Goal: Transaction & Acquisition: Purchase product/service

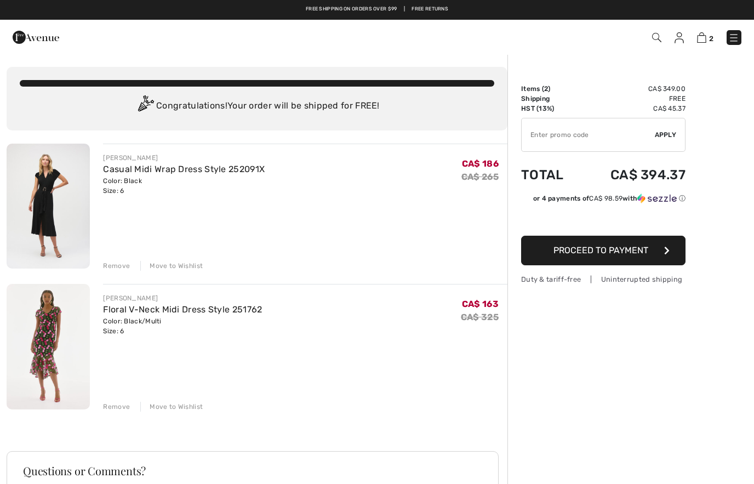
click at [58, 342] on img at bounding box center [48, 346] width 83 height 125
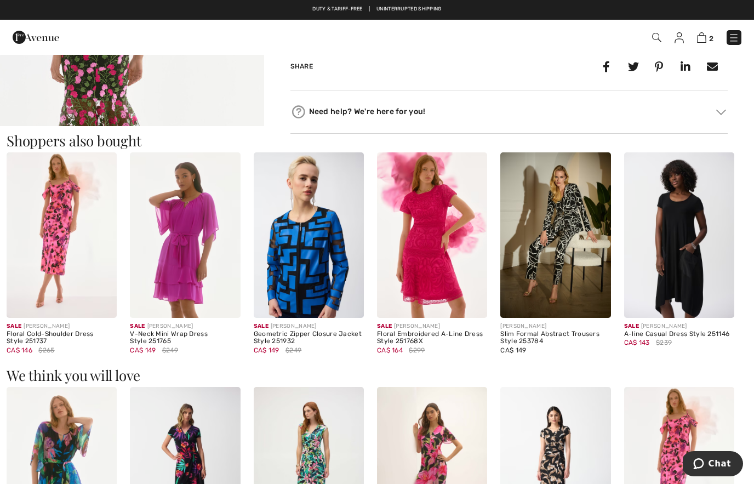
scroll to position [582, 0]
click at [436, 257] on img at bounding box center [432, 235] width 110 height 165
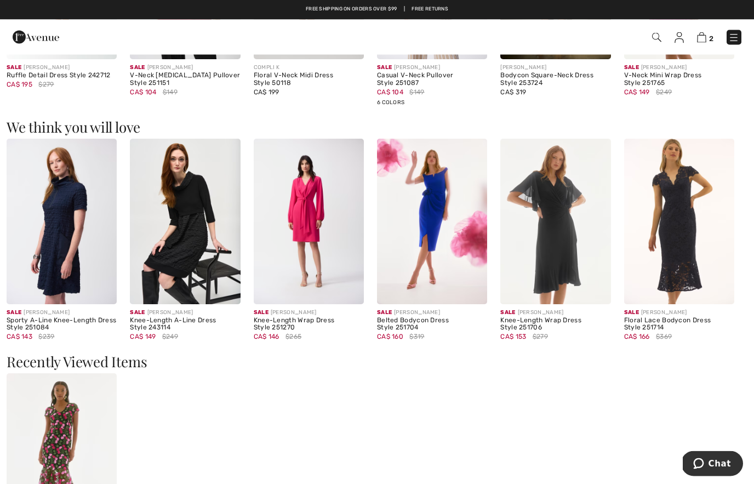
scroll to position [817, 0]
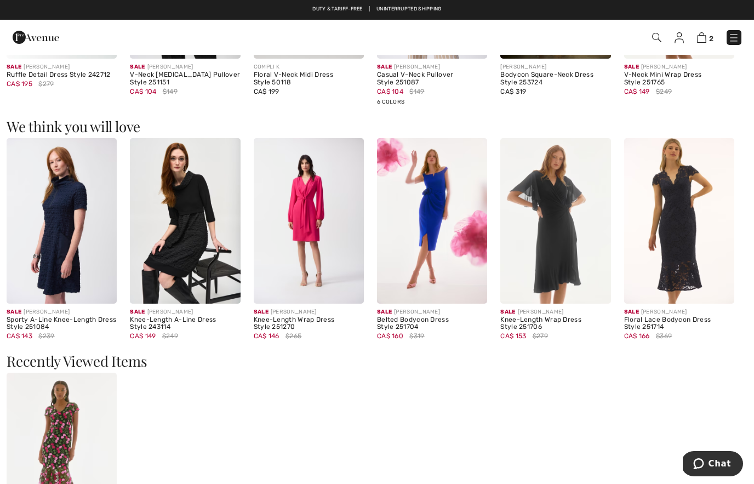
click at [686, 231] on img at bounding box center [679, 220] width 110 height 165
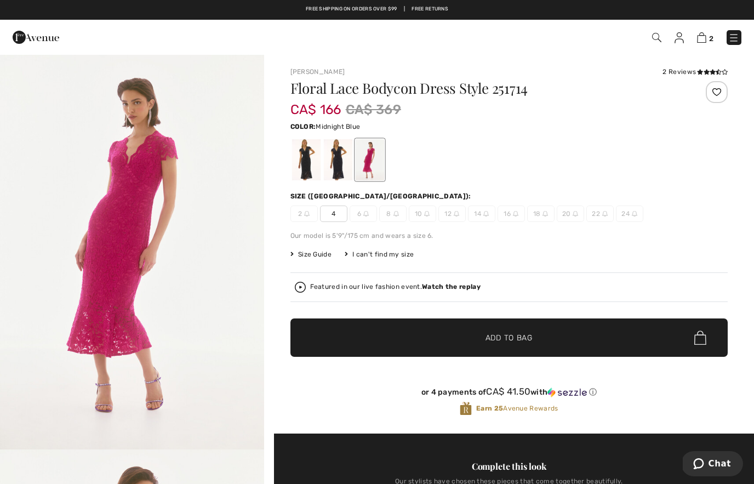
click at [336, 160] on div at bounding box center [337, 159] width 28 height 41
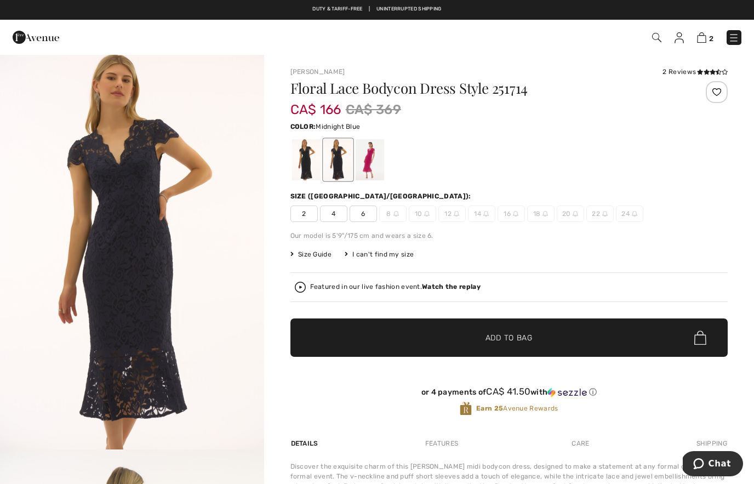
click at [308, 166] on div at bounding box center [305, 159] width 28 height 41
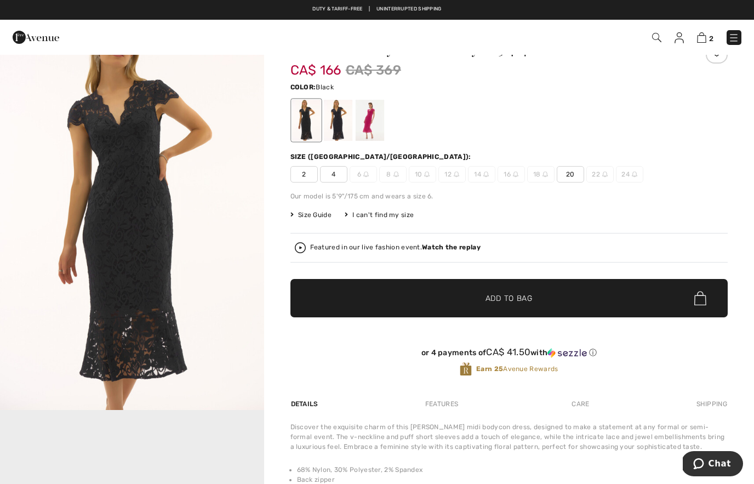
scroll to position [17, 0]
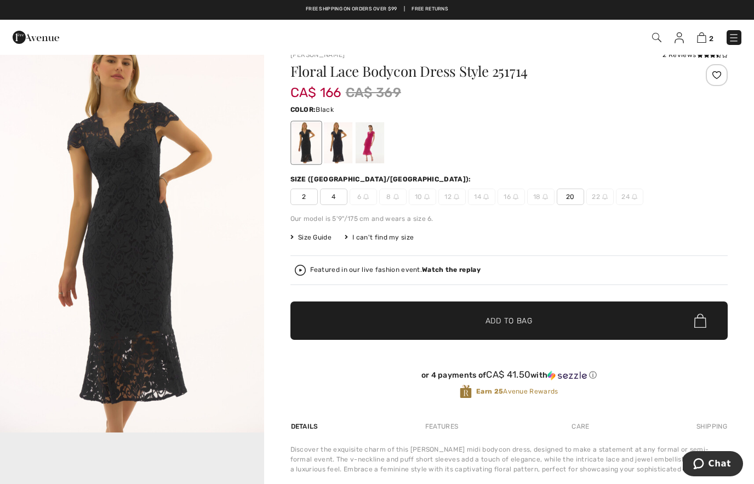
click at [238, 233] on img "1 / 1" at bounding box center [132, 235] width 264 height 396
click at [194, 283] on img "1 / 1" at bounding box center [132, 235] width 264 height 396
click at [338, 149] on div at bounding box center [337, 142] width 28 height 41
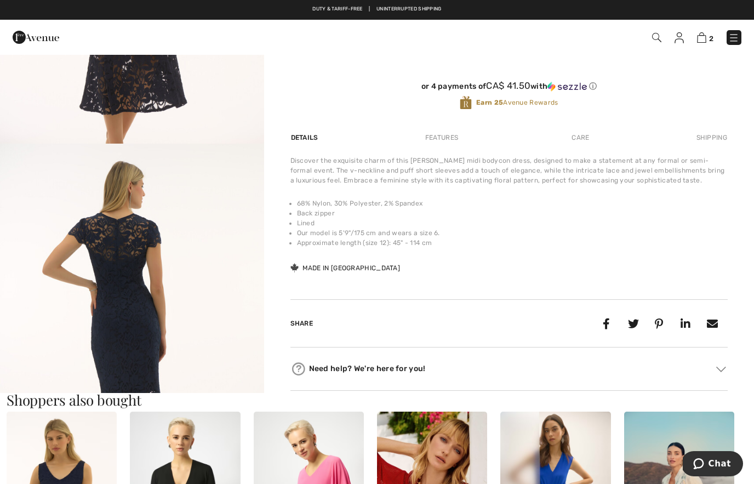
scroll to position [333, 0]
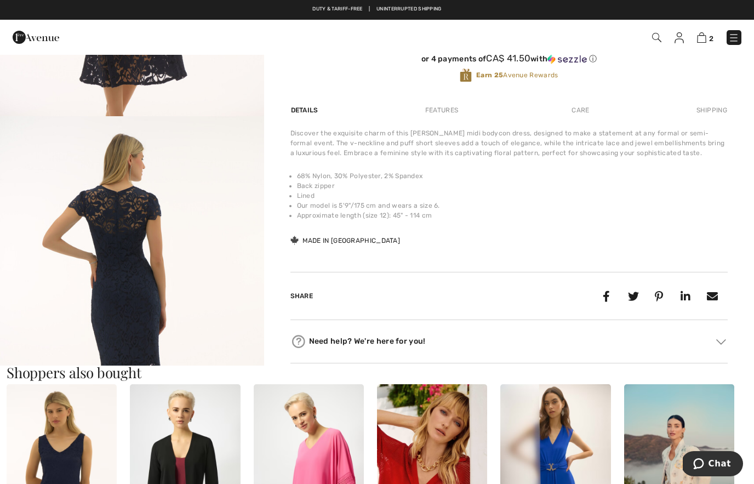
click at [185, 241] on img "2 / 3" at bounding box center [132, 314] width 264 height 396
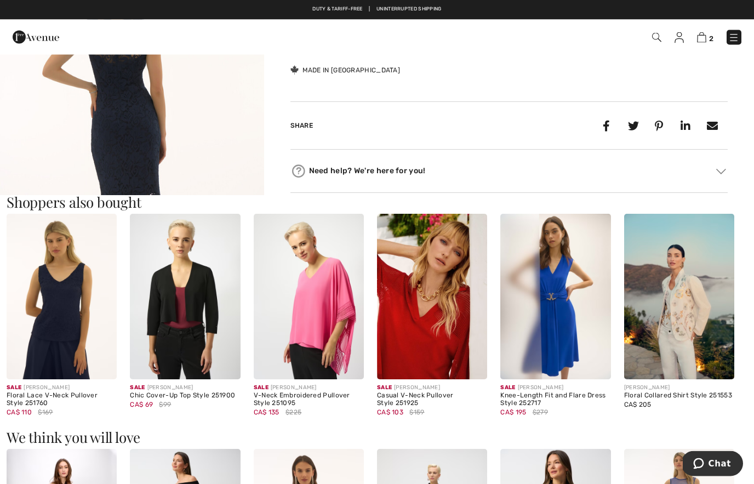
scroll to position [503, 0]
click at [692, 306] on img at bounding box center [679, 296] width 110 height 165
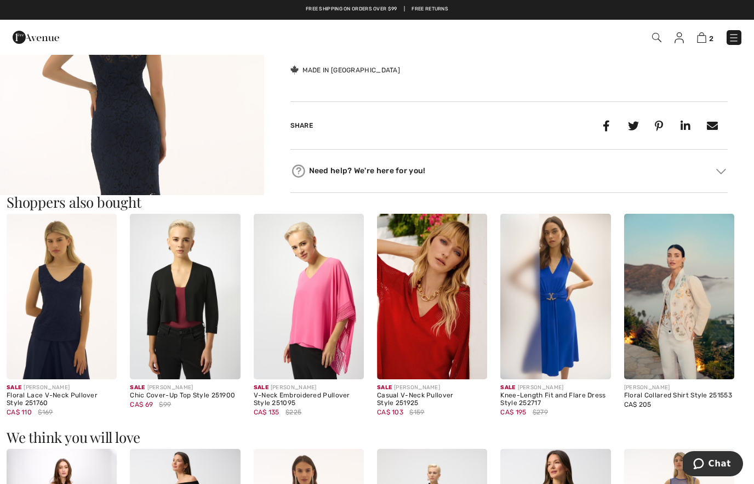
click at [671, 273] on img at bounding box center [679, 296] width 110 height 165
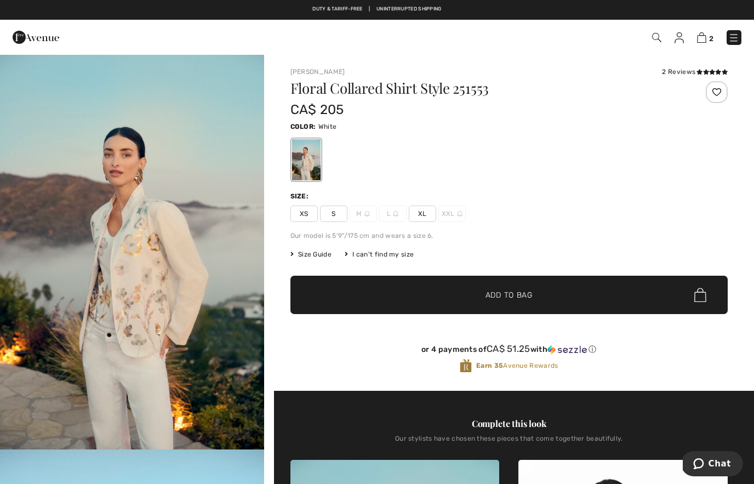
click at [171, 286] on img "1 / 2" at bounding box center [132, 252] width 264 height 396
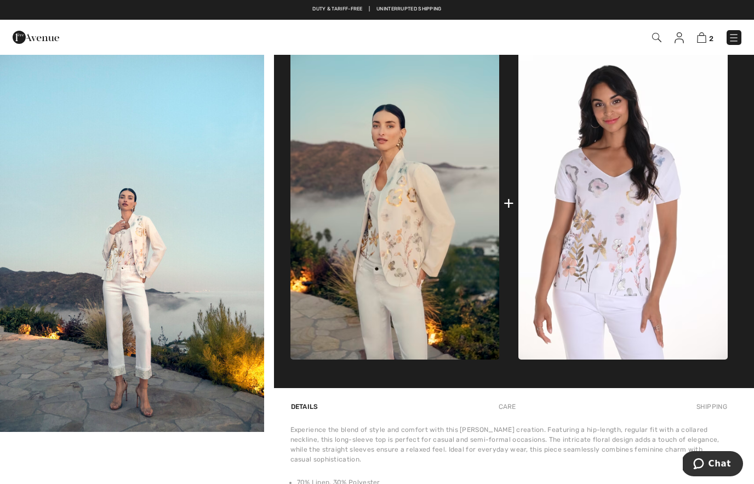
scroll to position [390, 0]
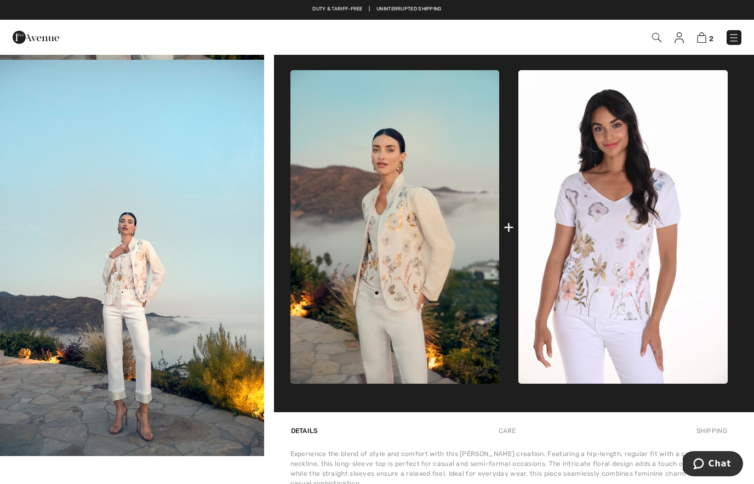
click at [421, 310] on img at bounding box center [394, 226] width 209 height 313
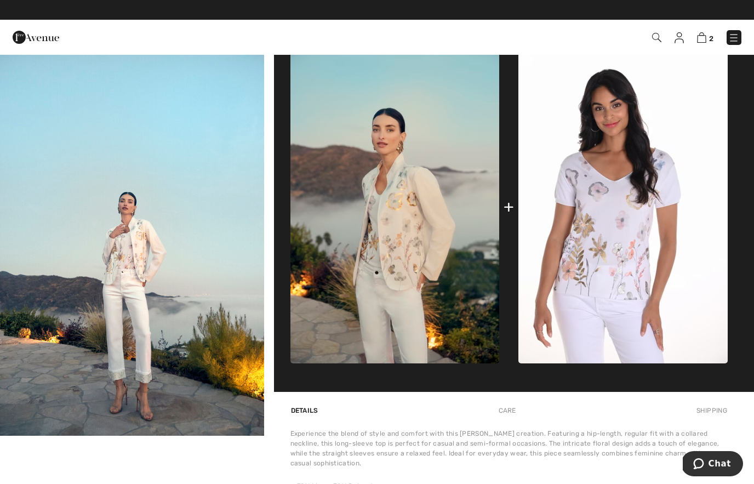
scroll to position [410, 0]
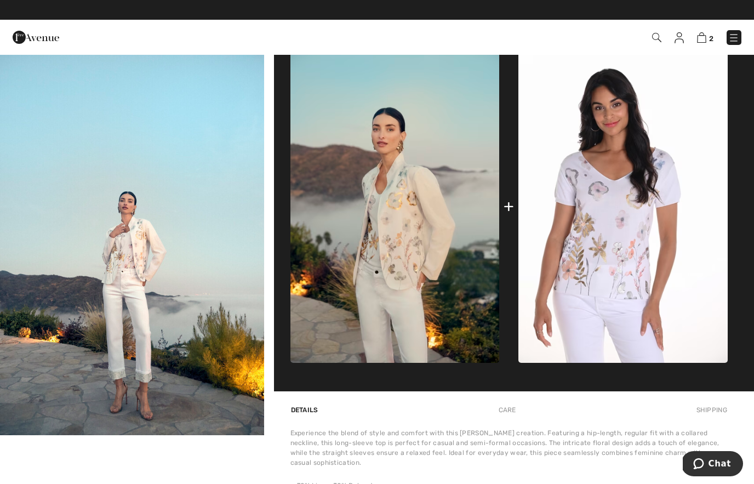
click at [228, 224] on img "2 / 2" at bounding box center [132, 237] width 264 height 396
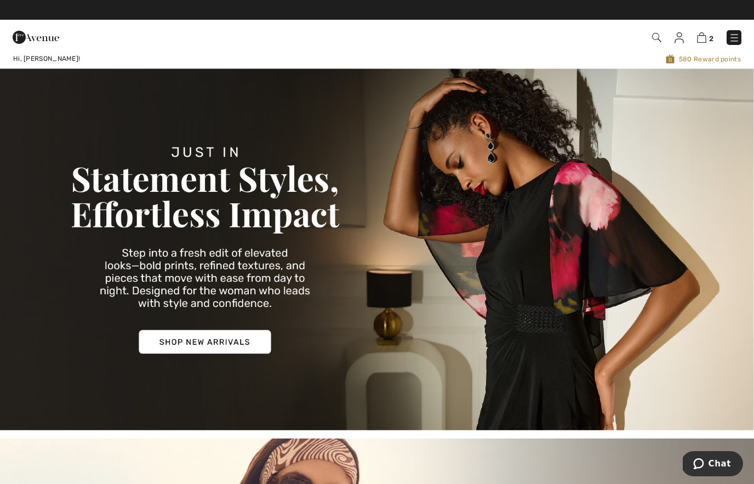
click at [674, 43] on img at bounding box center [678, 37] width 9 height 11
click at [652, 36] on img at bounding box center [656, 37] width 9 height 9
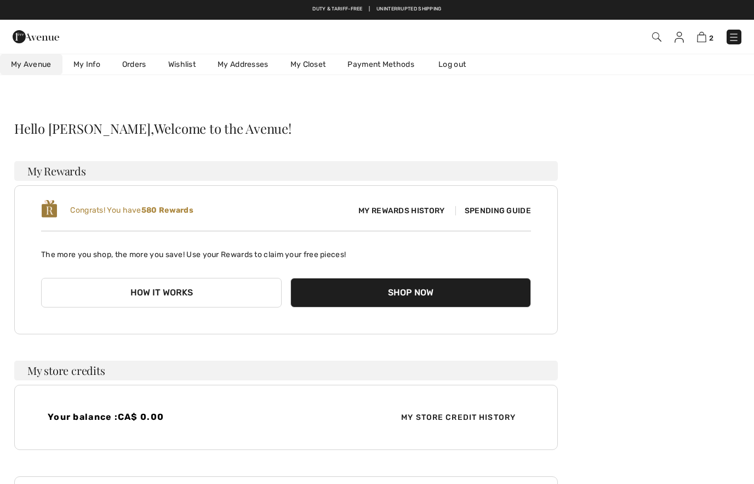
click at [408, 212] on span "My Rewards History" at bounding box center [402, 211] width 104 height 12
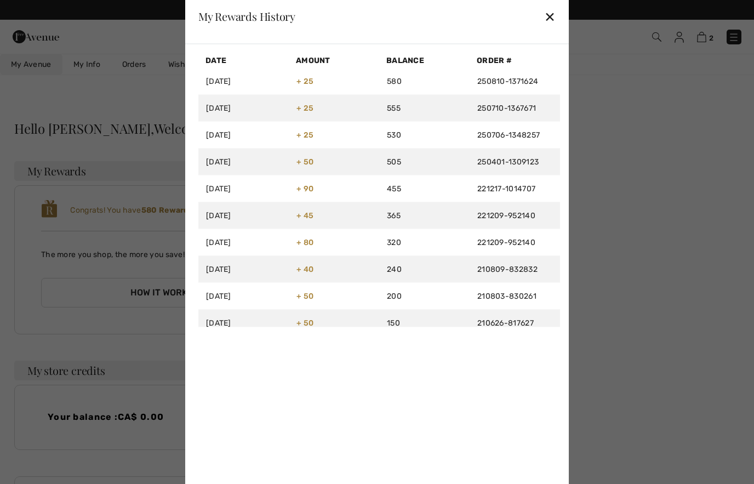
click at [717, 180] on div at bounding box center [377, 242] width 754 height 484
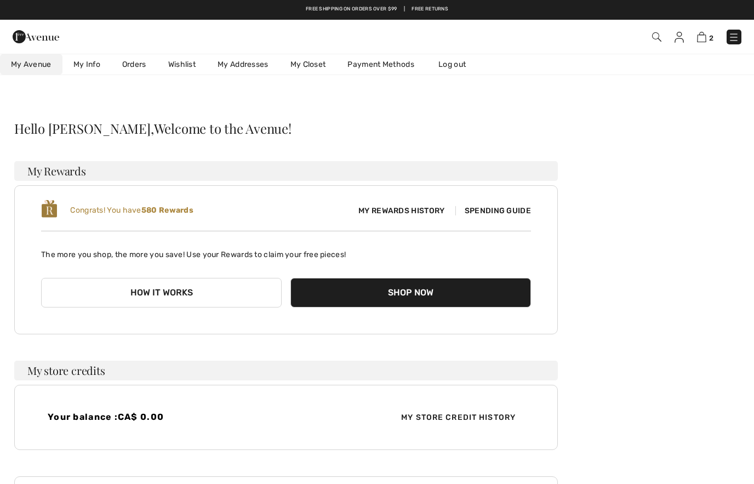
click at [218, 295] on button "How it works" at bounding box center [161, 293] width 241 height 30
click at [174, 296] on button "How it works" at bounding box center [161, 293] width 241 height 30
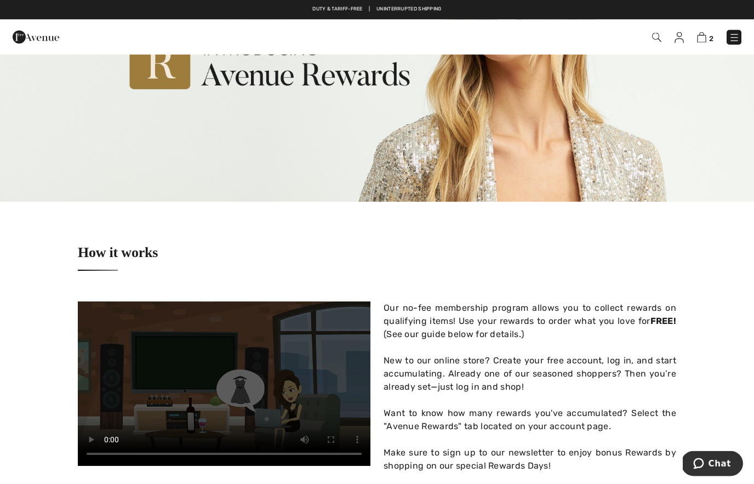
scroll to position [146, 0]
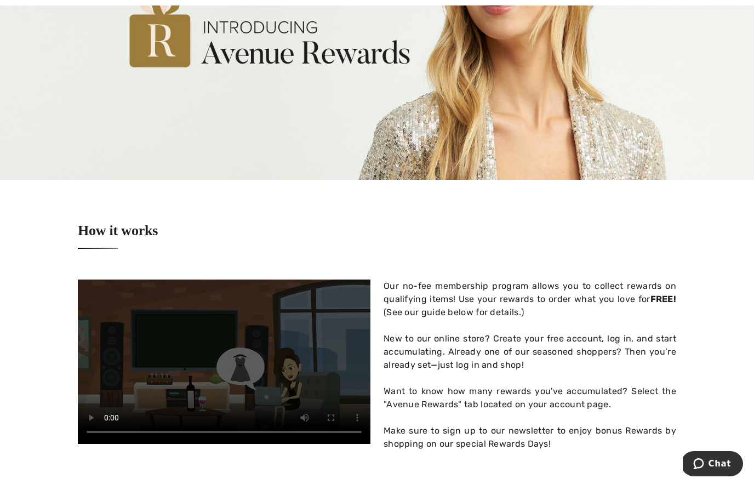
click at [477, 313] on div "Our no-fee membership program allows you to collect rewards on qualifying items…" at bounding box center [529, 298] width 293 height 39
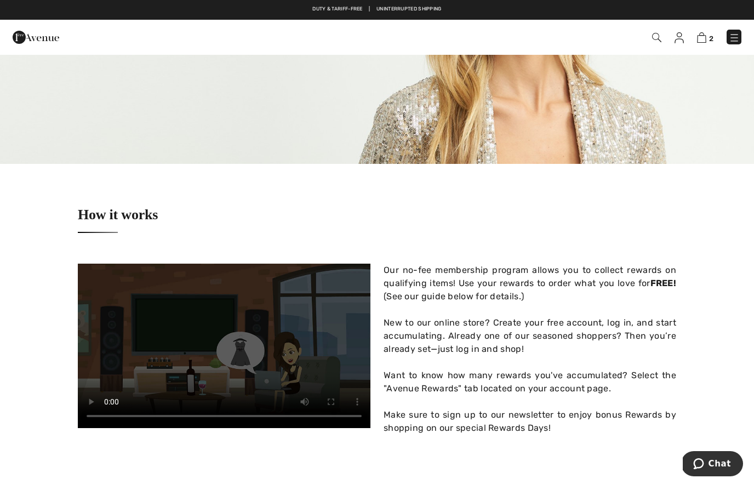
scroll to position [0, 0]
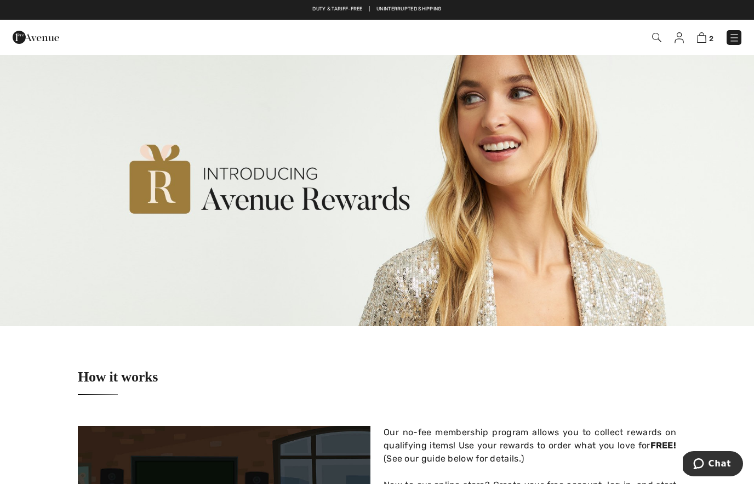
click at [705, 32] on link "2" at bounding box center [705, 37] width 16 height 13
click at [705, 38] on img at bounding box center [701, 37] width 9 height 10
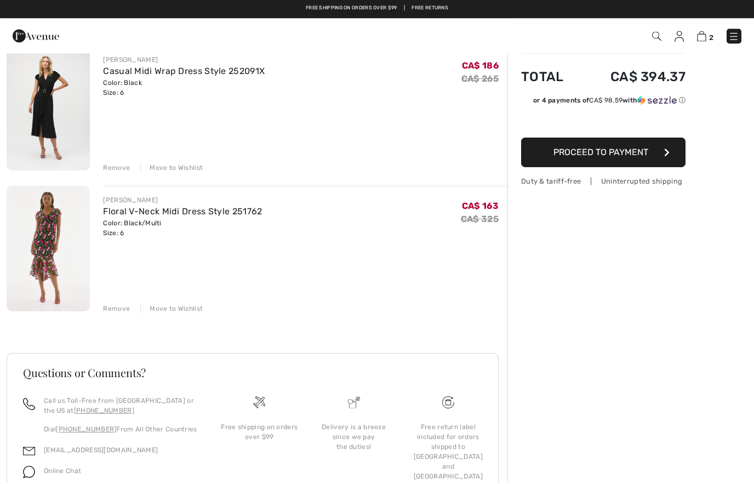
scroll to position [96, 0]
